Goal: Task Accomplishment & Management: Manage account settings

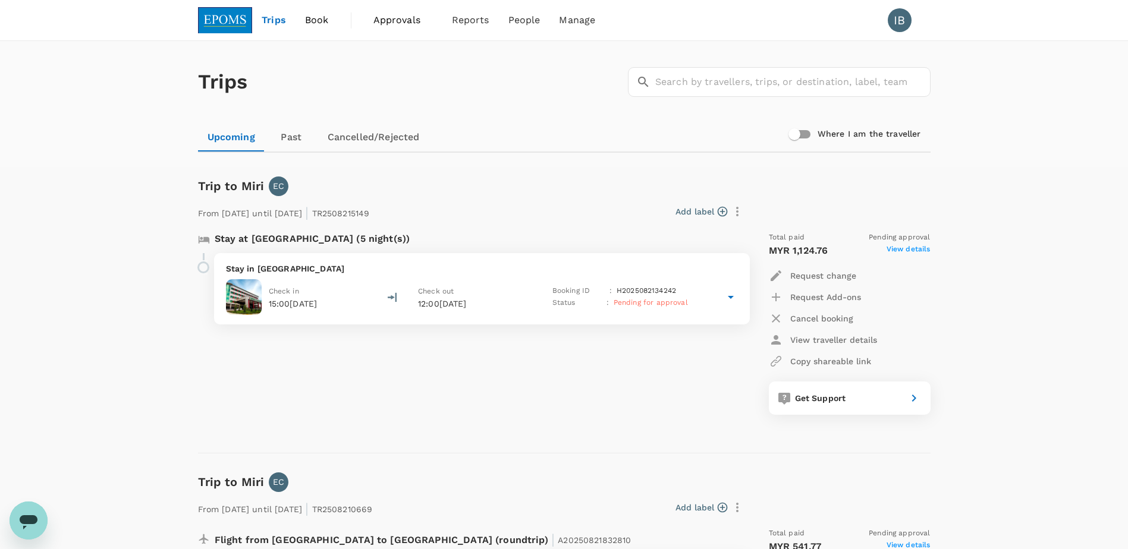
click at [278, 16] on span "Trips" at bounding box center [274, 20] width 24 height 14
click at [325, 22] on span "Book" at bounding box center [317, 20] width 24 height 14
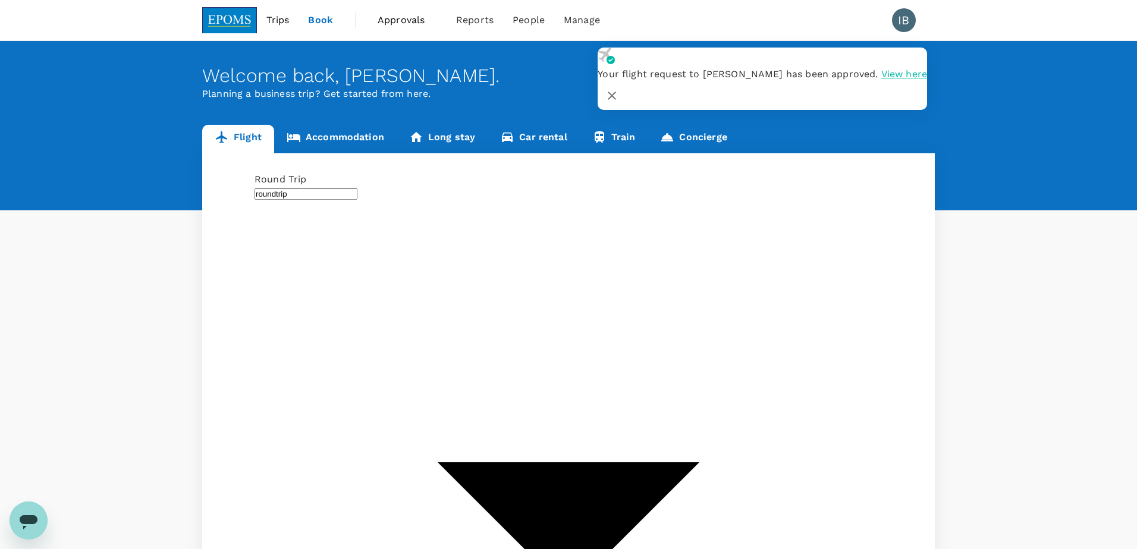
type input "Sibu, Malaysia (any)"
type input "Miri Intl (MYY)"
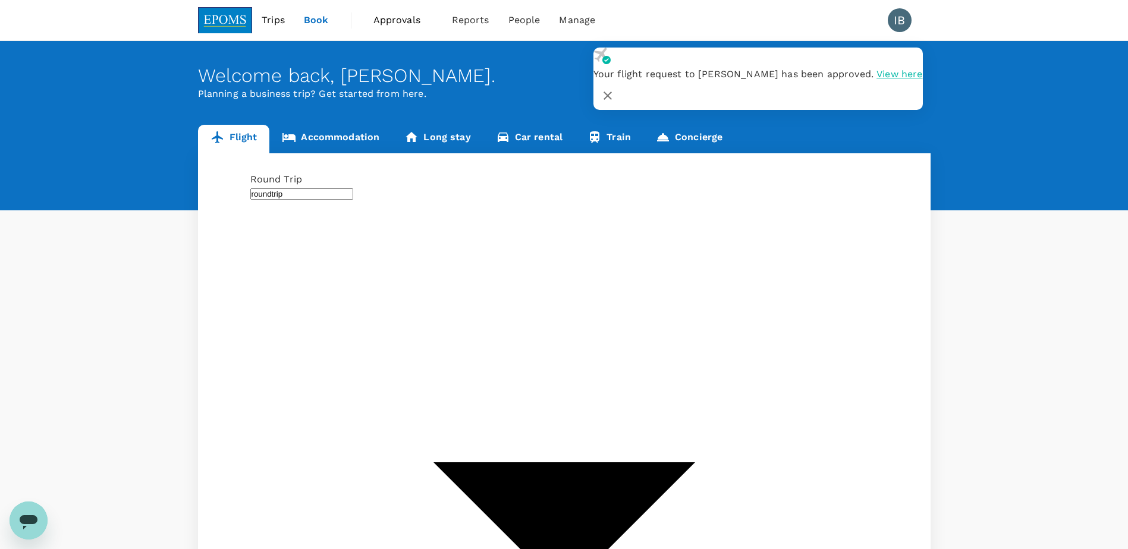
type input "Sibu, Malaysia (any)"
type input "Miri Intl (MYY)"
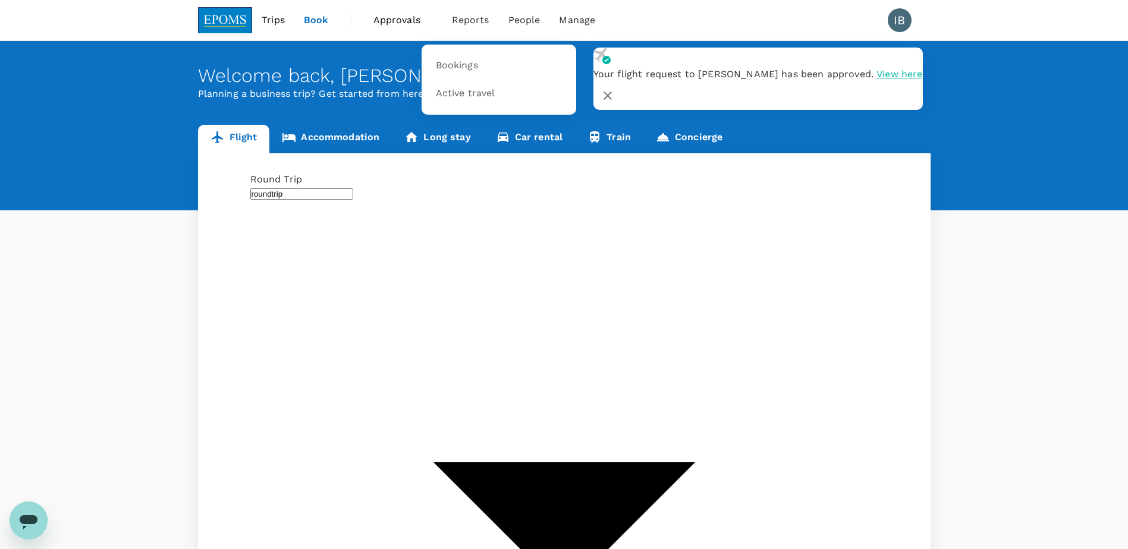
click at [465, 21] on span "Reports" at bounding box center [470, 20] width 37 height 14
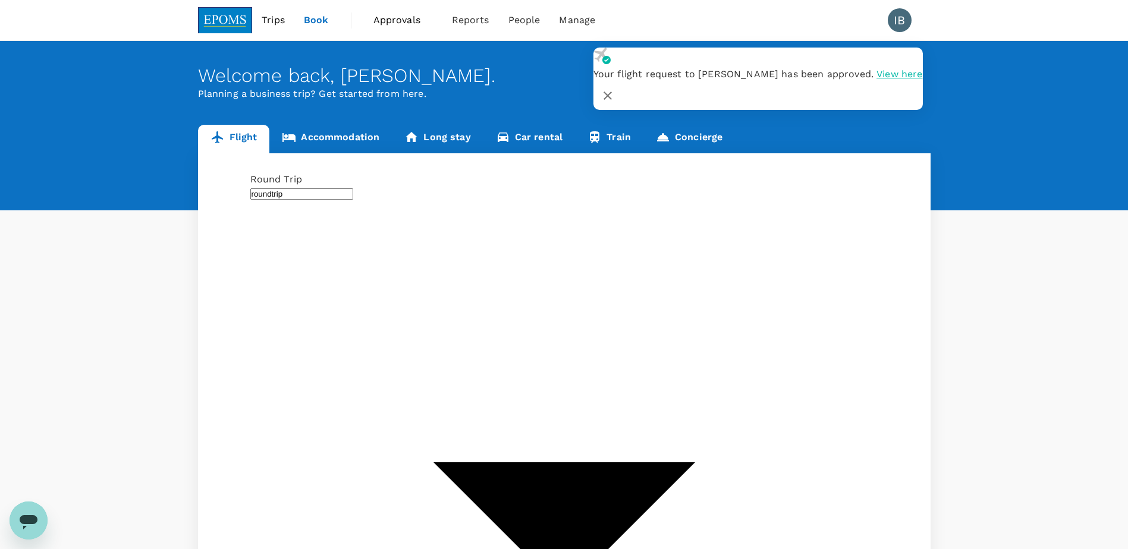
click at [382, 21] on span "Approvals" at bounding box center [402, 20] width 59 height 14
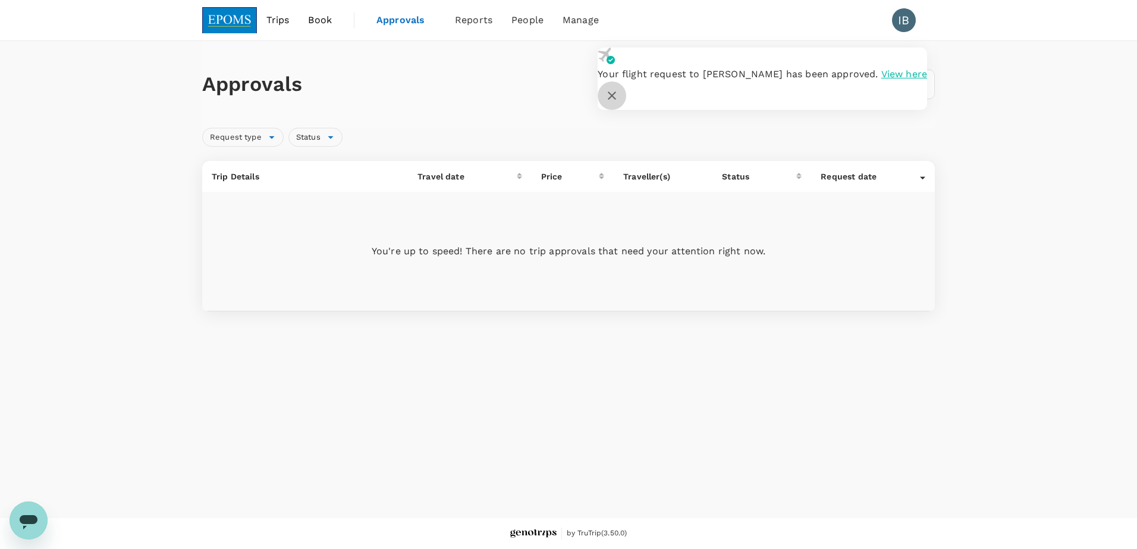
click at [619, 89] on icon "button" at bounding box center [612, 96] width 14 height 14
click at [277, 21] on span "Trips" at bounding box center [277, 20] width 23 height 14
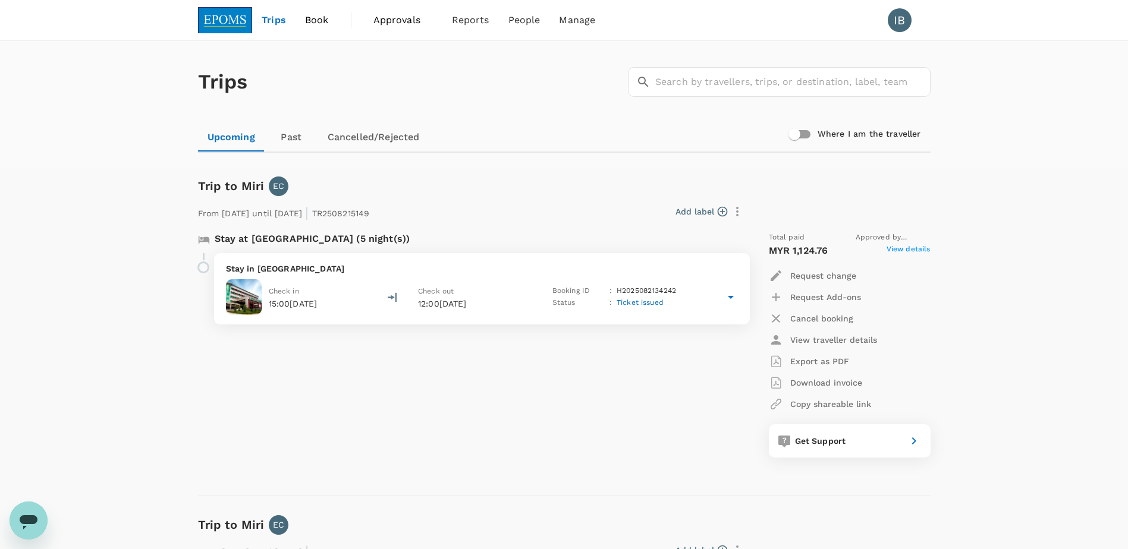
click at [846, 380] on p "Download invoice" at bounding box center [826, 383] width 72 height 12
click at [827, 298] on p "Request Add-ons" at bounding box center [825, 297] width 71 height 12
